Goal: Information Seeking & Learning: Learn about a topic

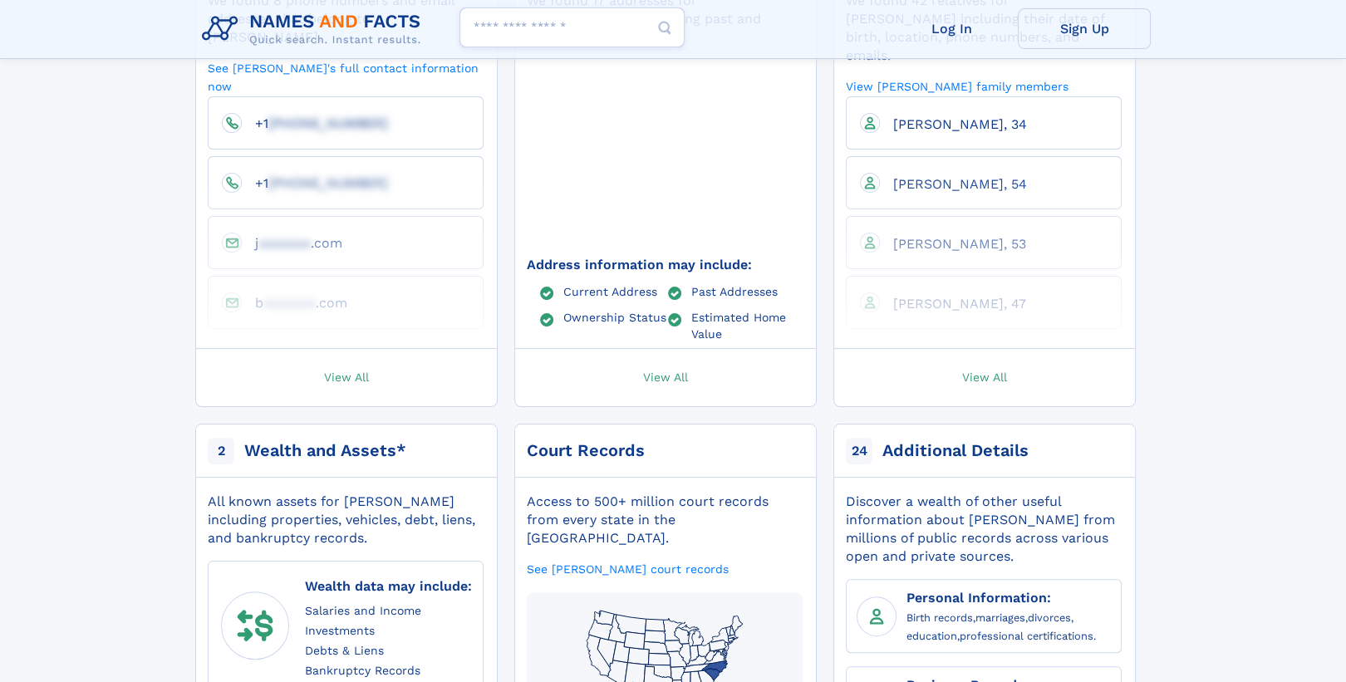
scroll to position [532, 0]
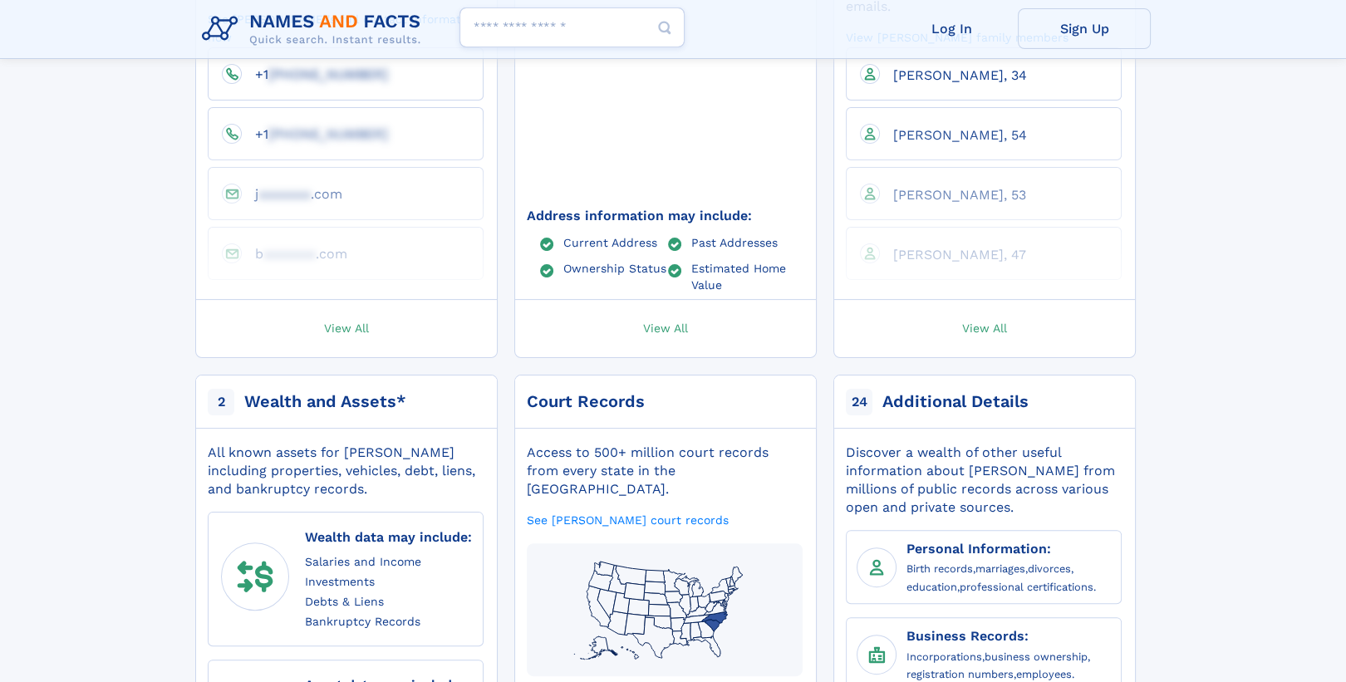
click at [725, 578] on icon at bounding box center [722, 586] width 22 height 17
click at [732, 588] on icon at bounding box center [731, 590] width 5 height 5
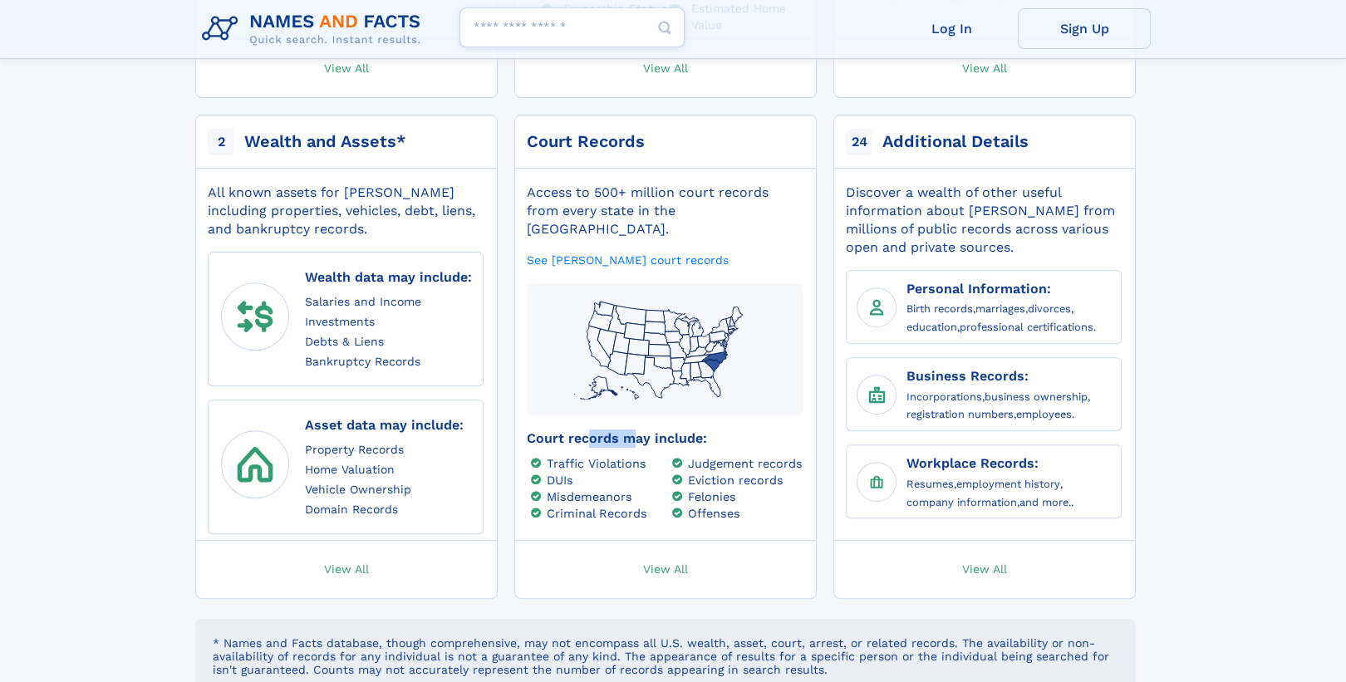
scroll to position [798, 0]
